Goal: Navigation & Orientation: Find specific page/section

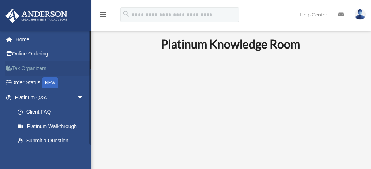
click at [42, 67] on link "Tax Organizers" at bounding box center [50, 68] width 90 height 15
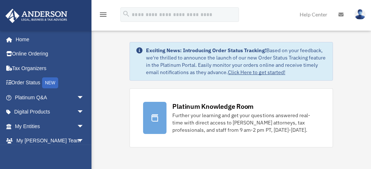
click at [311, 15] on link "Help Center" at bounding box center [313, 14] width 39 height 29
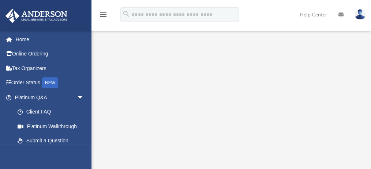
click at [103, 14] on icon "menu" at bounding box center [103, 14] width 9 height 9
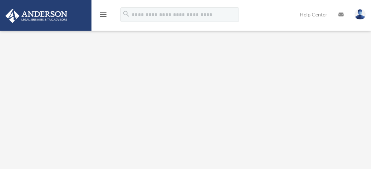
click at [103, 16] on icon "menu" at bounding box center [103, 14] width 9 height 9
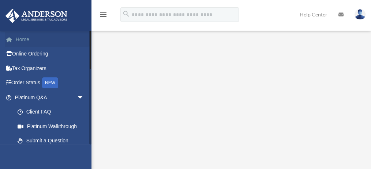
click at [38, 40] on link "Home" at bounding box center [50, 39] width 90 height 15
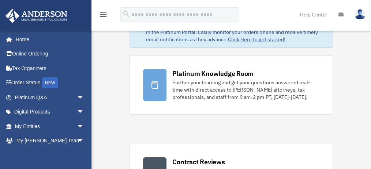
scroll to position [73, 0]
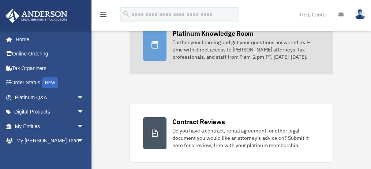
click at [220, 32] on div "Platinum Knowledge Room" at bounding box center [212, 33] width 81 height 9
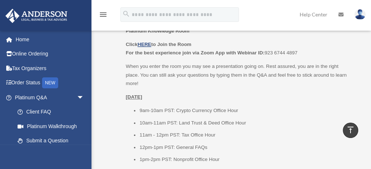
scroll to position [1048, 0]
